Goal: Information Seeking & Learning: Learn about a topic

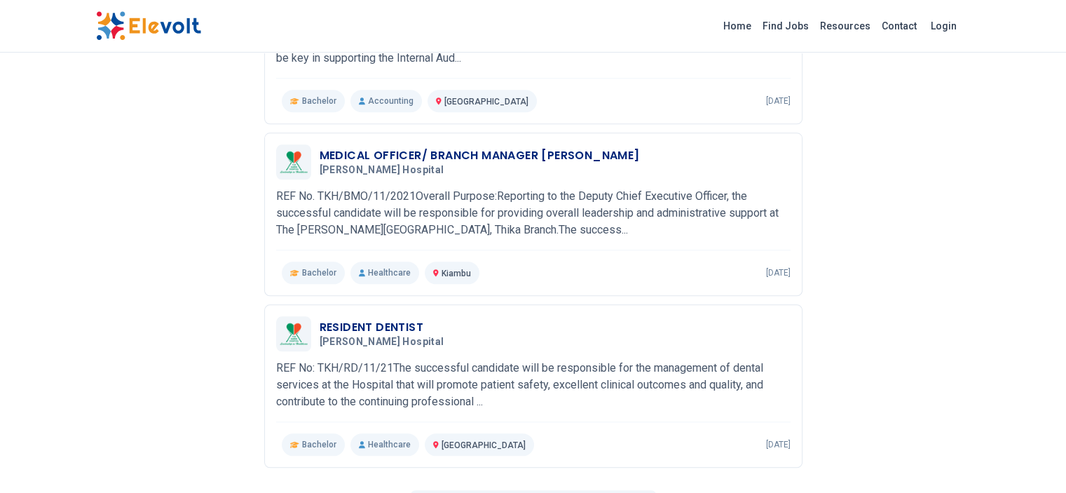
scroll to position [1503, 0]
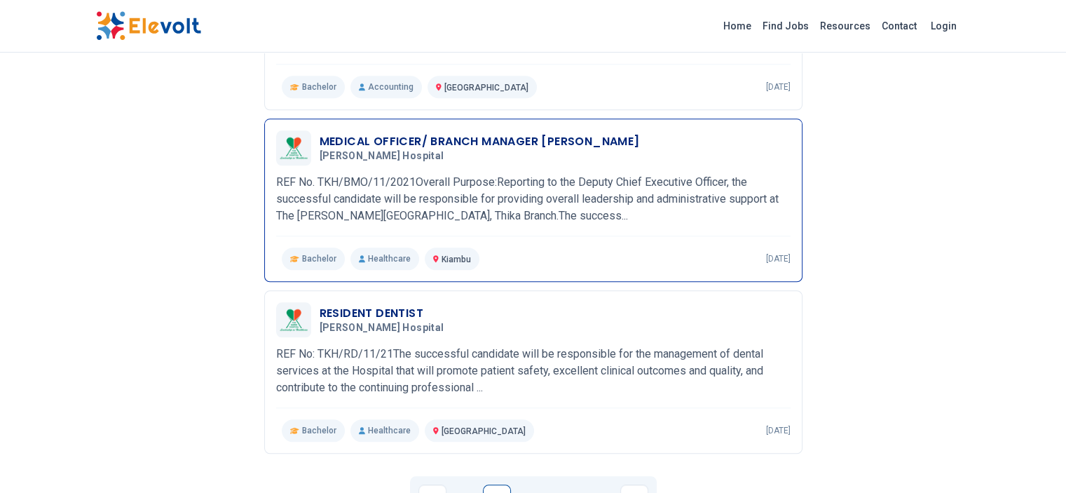
click at [369, 133] on h3 "MEDICAL OFFICER/ BRANCH MANAGER THIKA" at bounding box center [479, 141] width 320 height 17
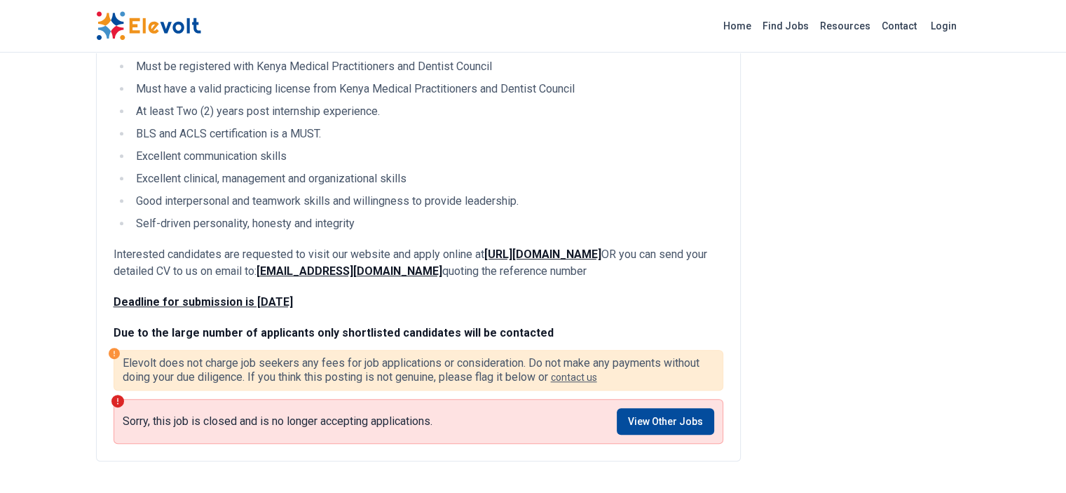
scroll to position [757, 0]
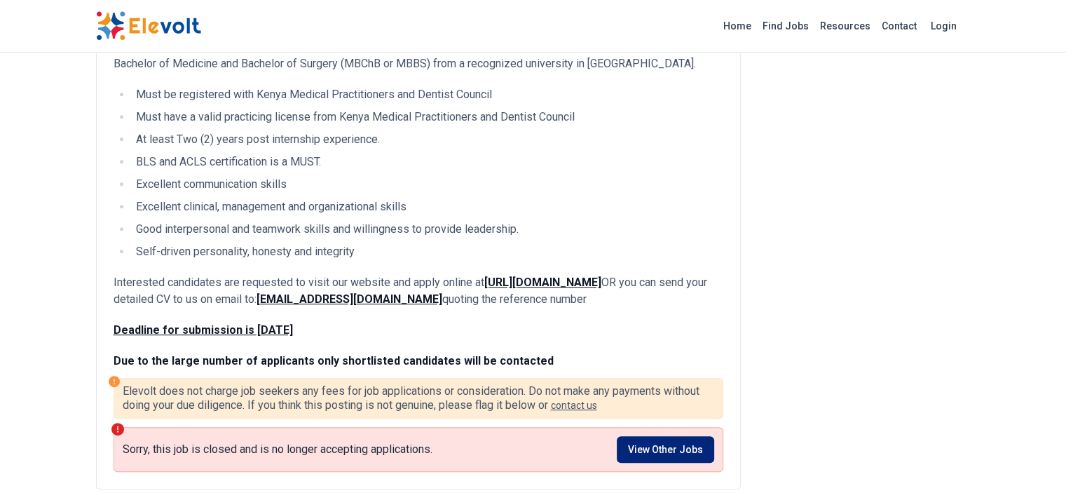
click at [706, 436] on link "View Other Jobs" at bounding box center [665, 449] width 97 height 27
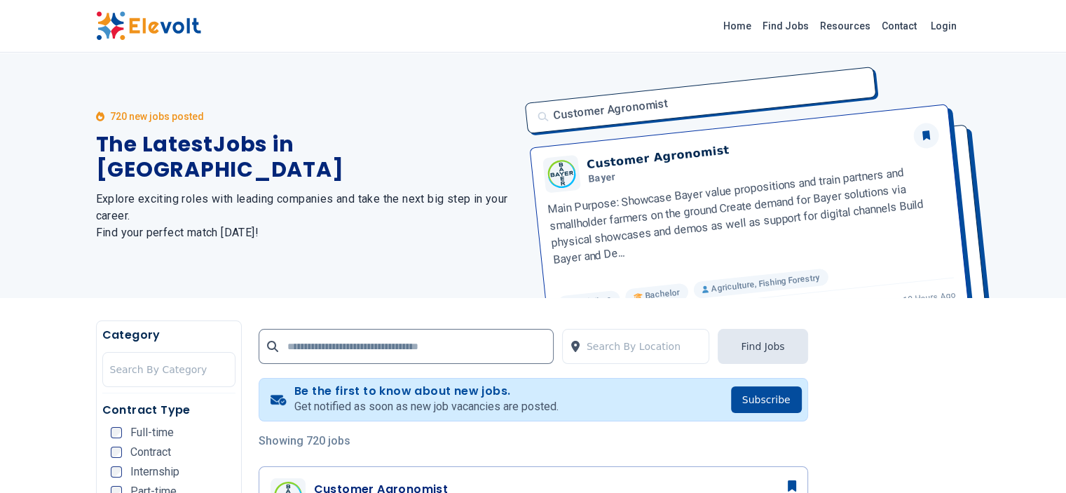
click at [695, 445] on p "Showing 720 jobs" at bounding box center [533, 440] width 549 height 17
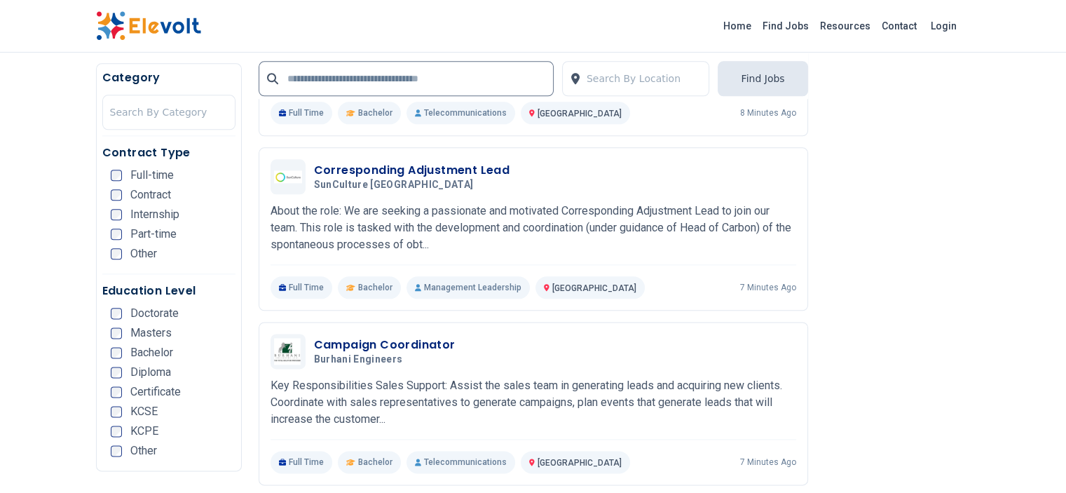
scroll to position [1710, 0]
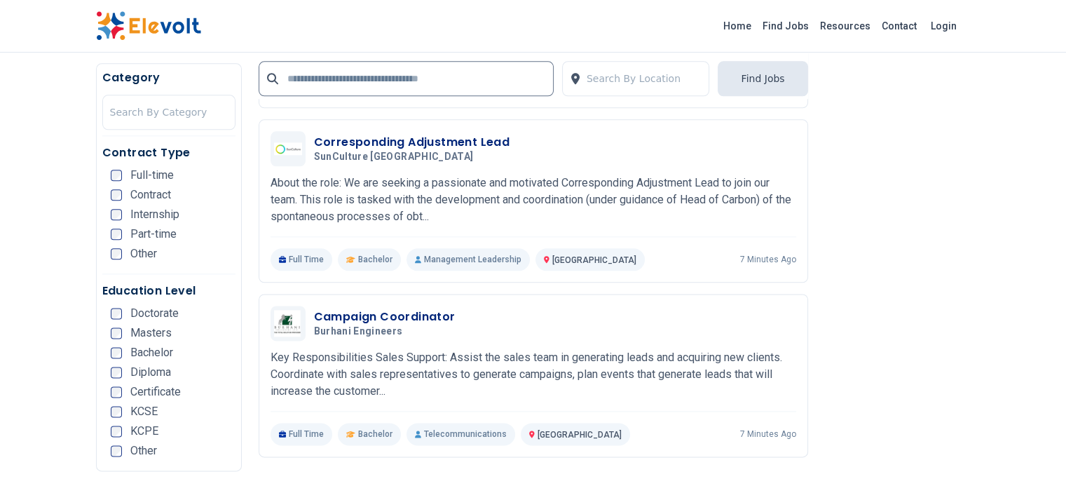
click at [825, 224] on div "Search By Location Find Jobs Be the first to know about new jobs. Get notified …" at bounding box center [533, 274] width 583 height 3326
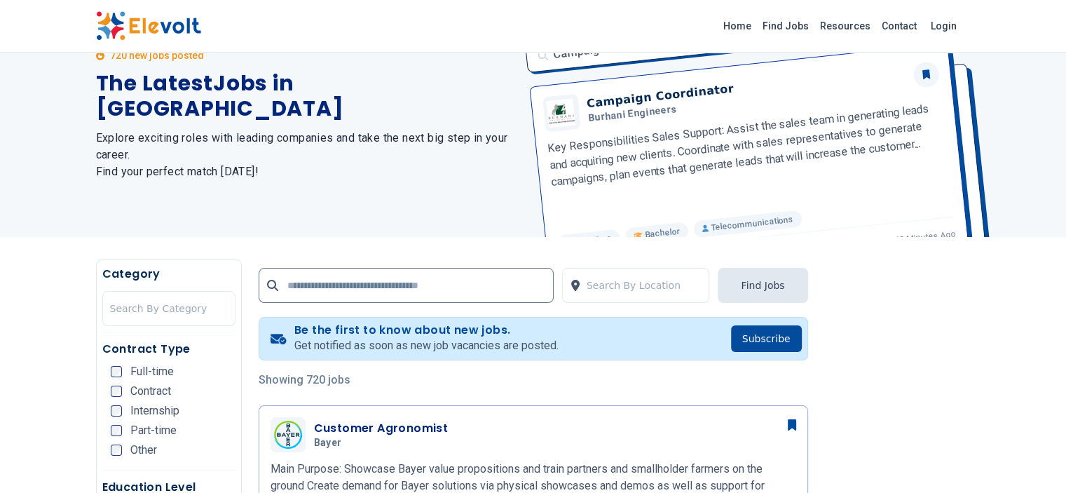
scroll to position [0, 0]
